Goal: Find specific page/section: Find specific page/section

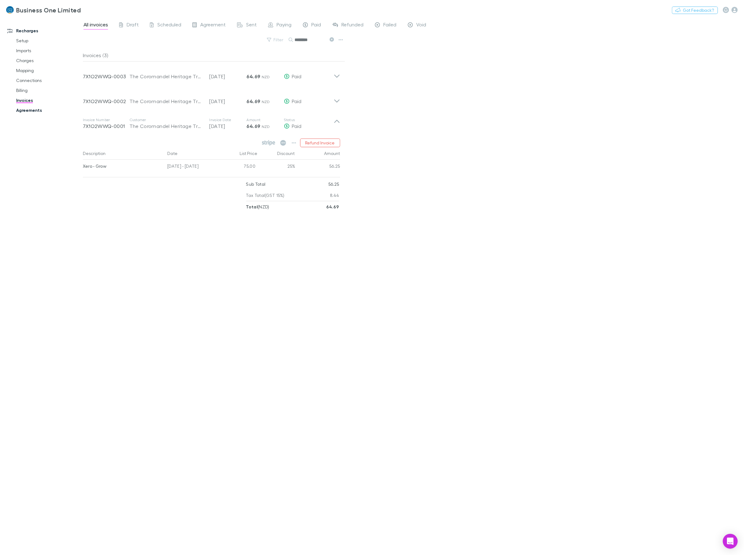
click at [31, 107] on link "Agreements" at bounding box center [49, 110] width 78 height 10
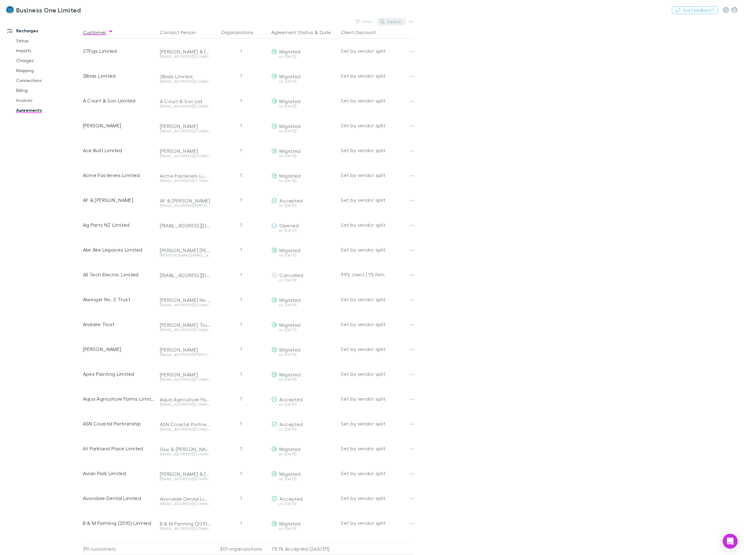
click at [392, 22] on button "Search" at bounding box center [392, 21] width 28 height 7
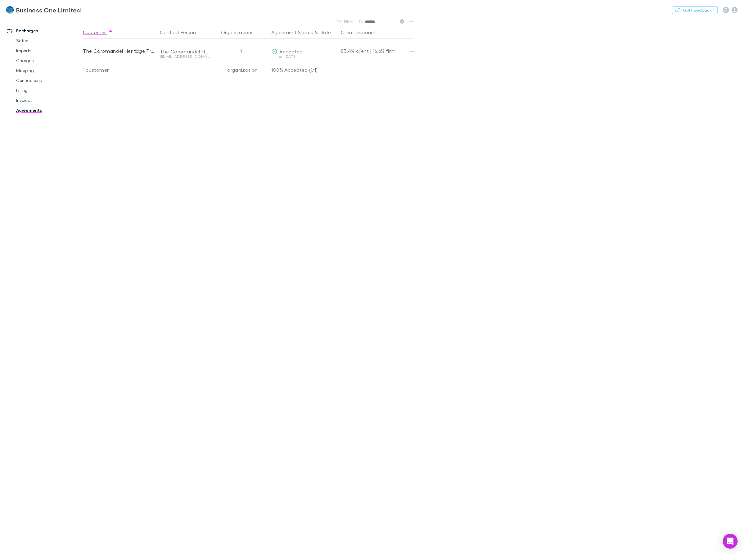
type input "******"
click at [378, 236] on div "Customer Contact Person Organizations Agreement Status & Date Client Discount T…" at bounding box center [254, 290] width 342 height 529
click at [236, 347] on div "Customer Contact Person Organizations Agreement Status & Date Client Discount T…" at bounding box center [254, 290] width 342 height 529
click at [29, 104] on link "Invoices" at bounding box center [49, 100] width 78 height 10
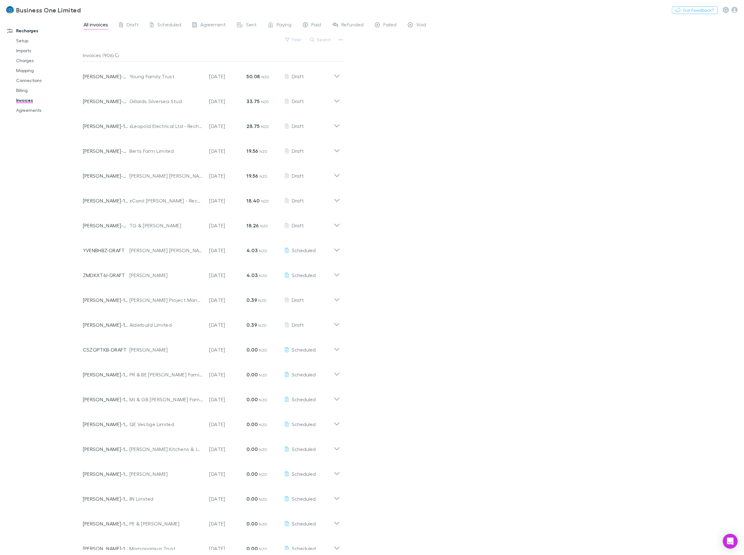
click at [28, 103] on link "Invoices" at bounding box center [49, 100] width 78 height 10
click at [500, 338] on div "All invoices Draft Scheduled Agreement Sent Paying Paid Refunded Failed Void Fi…" at bounding box center [414, 286] width 662 height 538
click at [559, 535] on div "All invoices Draft Scheduled Agreement Sent Paying Paid Refunded Failed Void Fi…" at bounding box center [414, 286] width 662 height 538
drag, startPoint x: 43, startPoint y: 171, endPoint x: 76, endPoint y: 50, distance: 125.8
click at [43, 171] on div "Recharges Setup Imports Charges Mapping Connections Billing Invoices Agreements" at bounding box center [44, 285] width 89 height 531
